Goal: Task Accomplishment & Management: Manage account settings

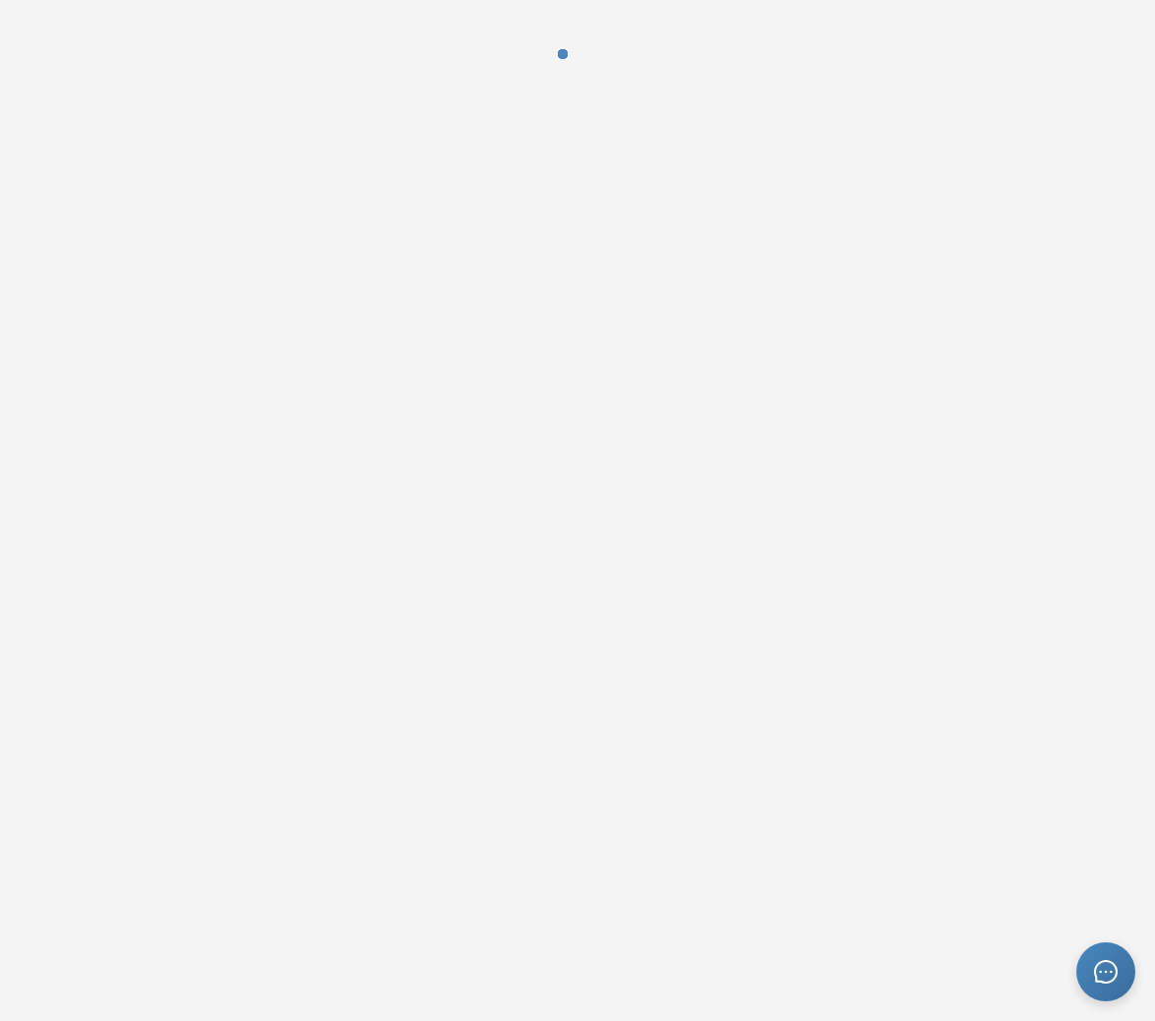
click at [399, 240] on div at bounding box center [577, 510] width 1155 height 1021
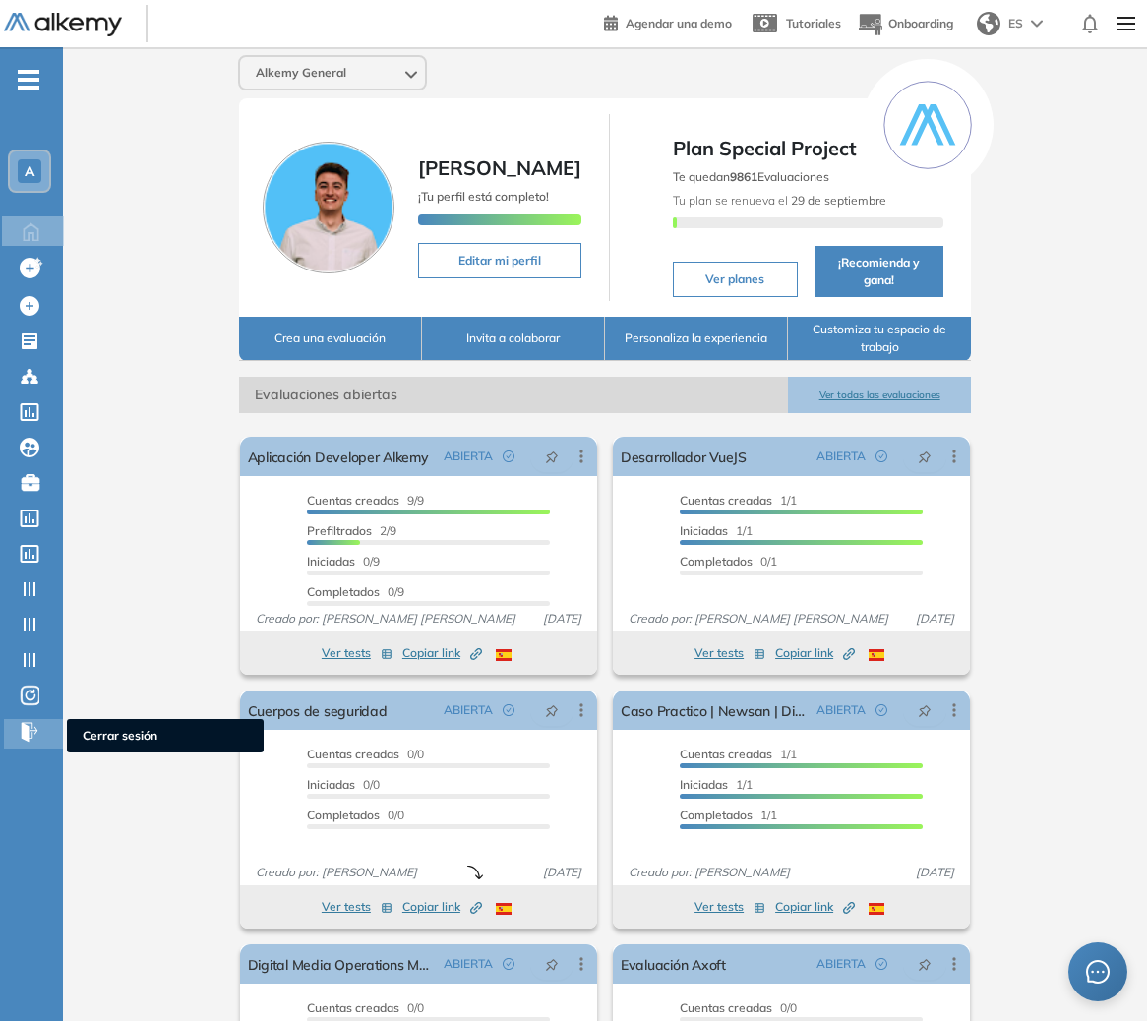
click at [22, 739] on icon at bounding box center [30, 732] width 20 height 25
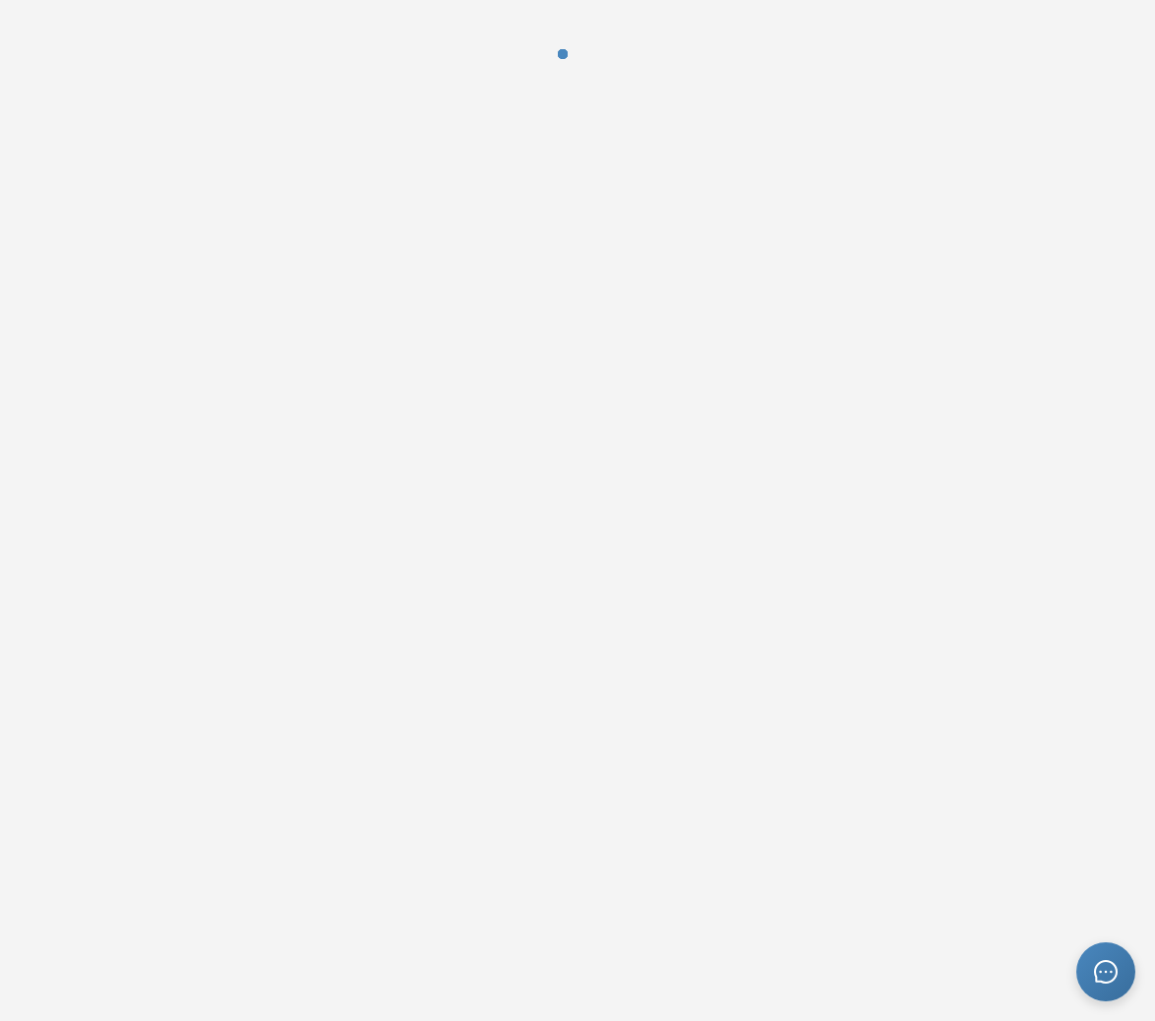
drag, startPoint x: 0, startPoint y: 0, endPoint x: 28, endPoint y: 736, distance: 736.2
click at [28, 736] on div at bounding box center [577, 510] width 1155 height 1021
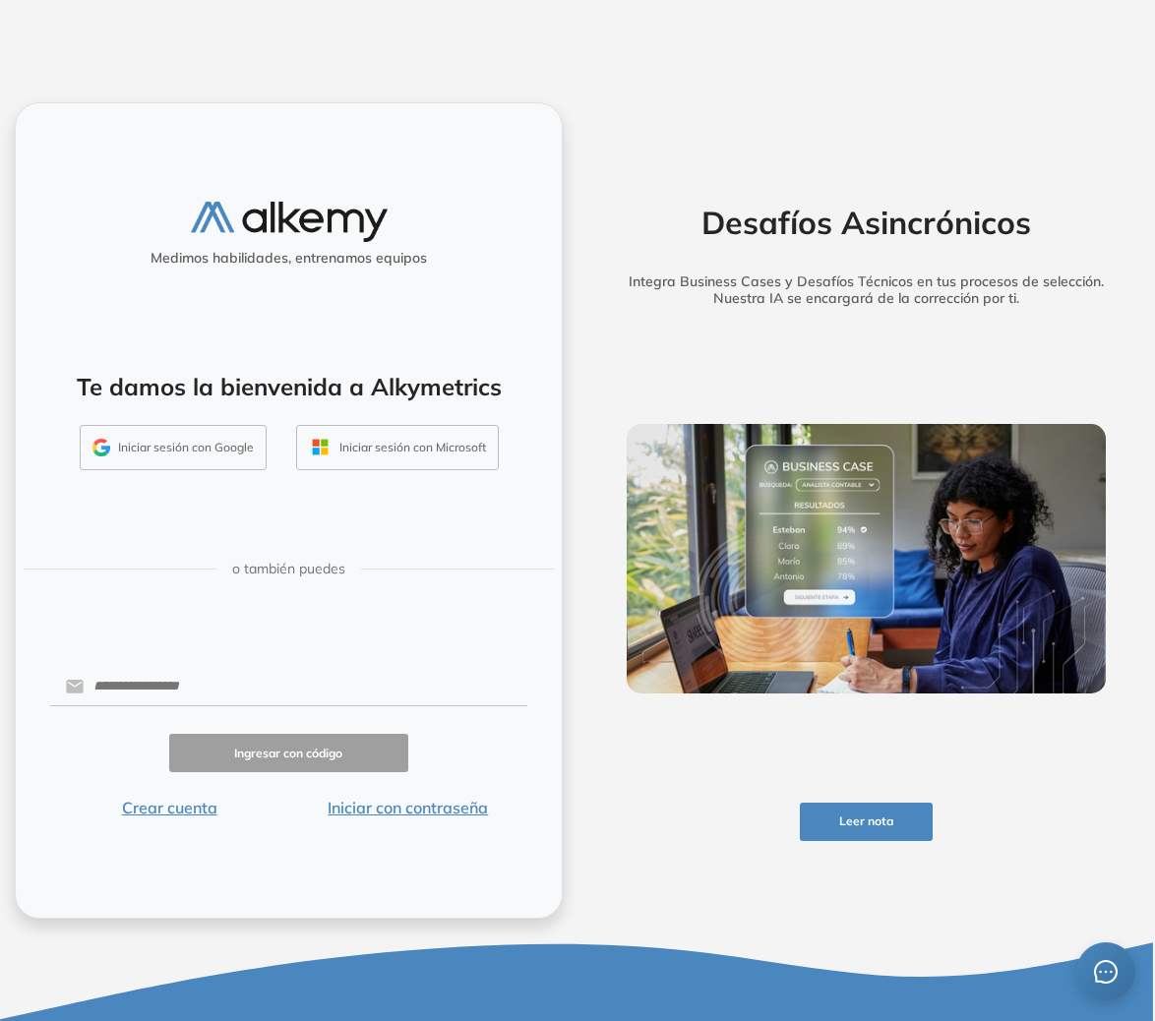
click at [122, 414] on div "Te damos la bienvenida a Alkymetrics Iniciar sesión con Google Iniciar sesión c…" at bounding box center [288, 413] width 510 height 129
click at [197, 812] on button "Crear cuenta" at bounding box center [169, 808] width 239 height 24
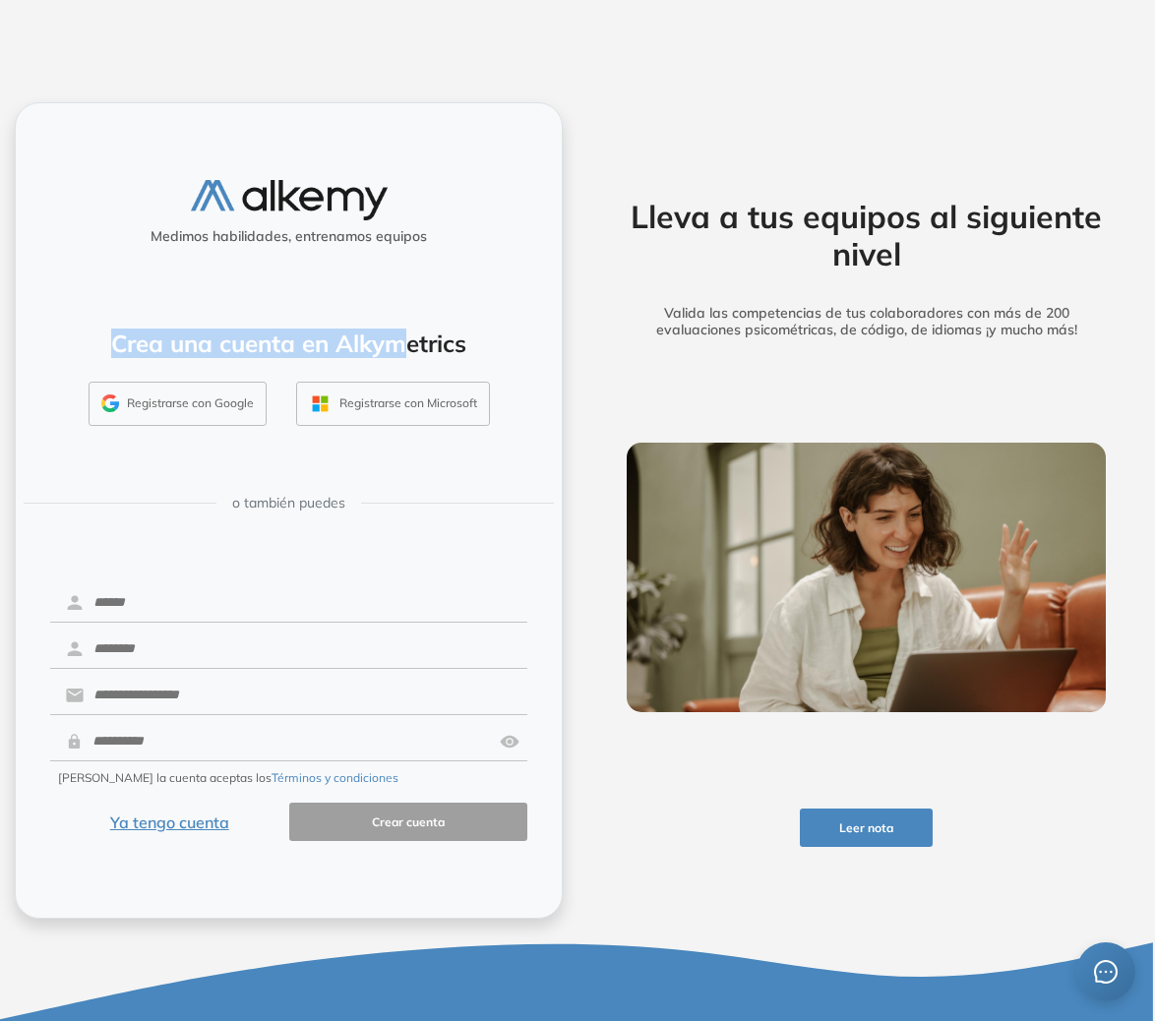
drag, startPoint x: 204, startPoint y: 326, endPoint x: 411, endPoint y: 356, distance: 209.7
click at [411, 356] on div "Crea una cuenta en Alkymetrics Registrarse con Google Registrarse con Microsoft" at bounding box center [288, 370] width 510 height 129
click at [411, 356] on h4 "Crea una cuenta en Alkymetrics" at bounding box center [288, 343] width 495 height 29
click at [176, 828] on button "Ya tengo cuenta" at bounding box center [169, 822] width 239 height 38
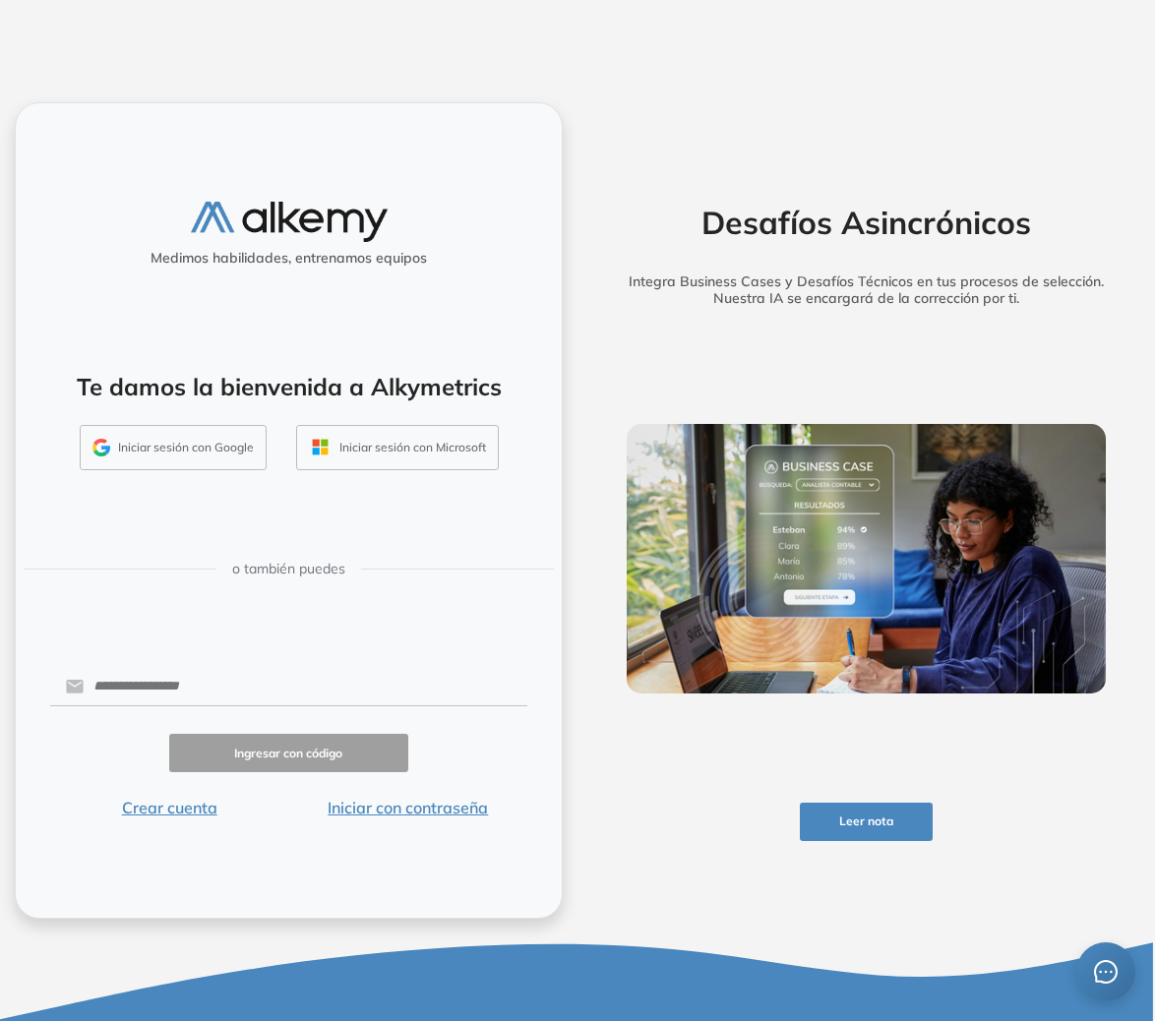
click at [185, 815] on button "Crear cuenta" at bounding box center [169, 808] width 239 height 24
